Goal: Find specific page/section

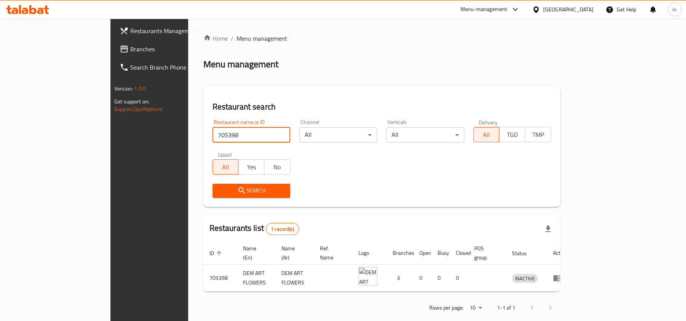
drag, startPoint x: 0, startPoint y: 0, endPoint x: 27, endPoint y: 46, distance: 53.2
click at [130, 46] on span "Branches" at bounding box center [174, 49] width 89 height 9
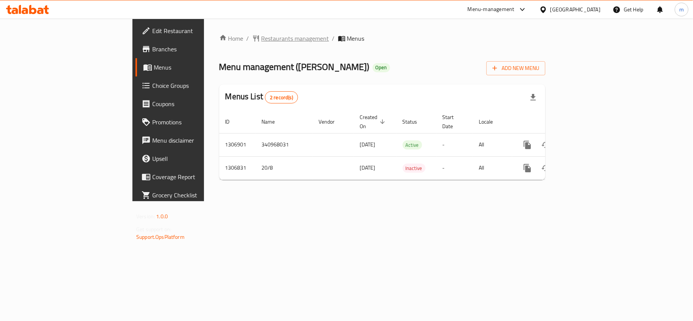
click at [262, 37] on span "Restaurants management" at bounding box center [296, 38] width 68 height 9
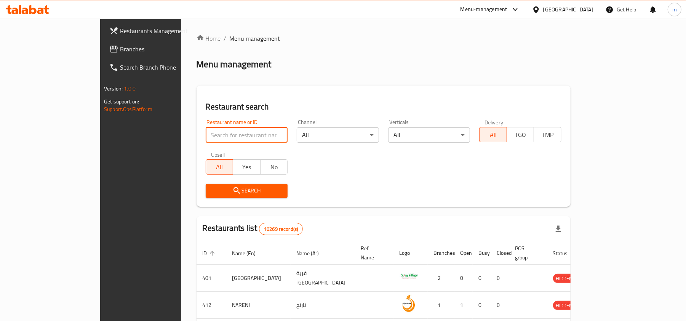
click at [209, 131] on input "search" at bounding box center [247, 135] width 82 height 15
paste input "704191"
type input "704191"
click button "Search" at bounding box center [247, 191] width 82 height 14
